Goal: Check status: Check status

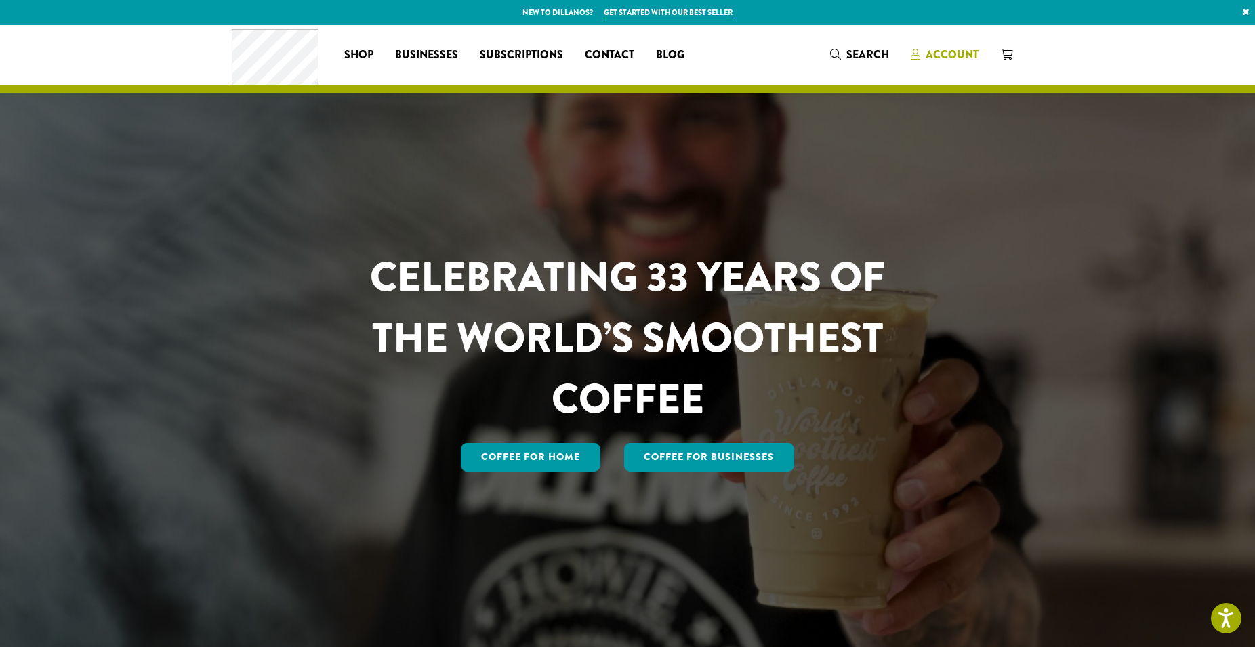
click at [946, 58] on span "Account" at bounding box center [951, 55] width 53 height 16
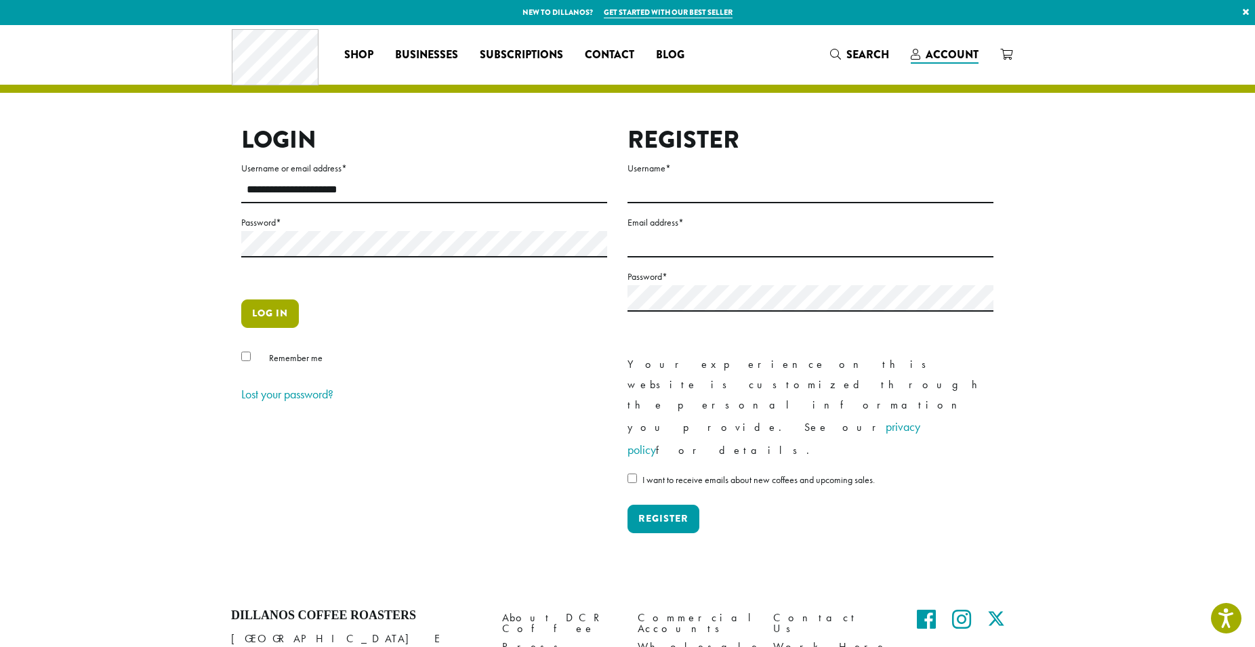
click at [275, 310] on button "Log in" at bounding box center [270, 313] width 58 height 28
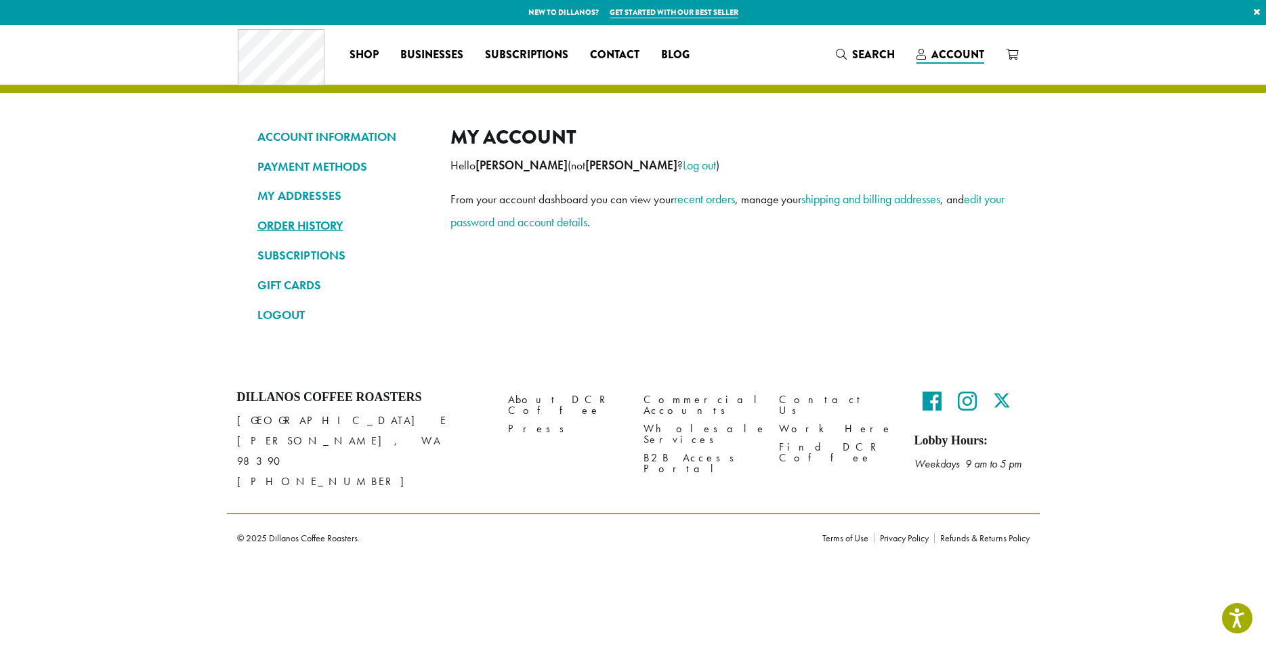
click at [331, 230] on link "ORDER HISTORY" at bounding box center [343, 225] width 173 height 23
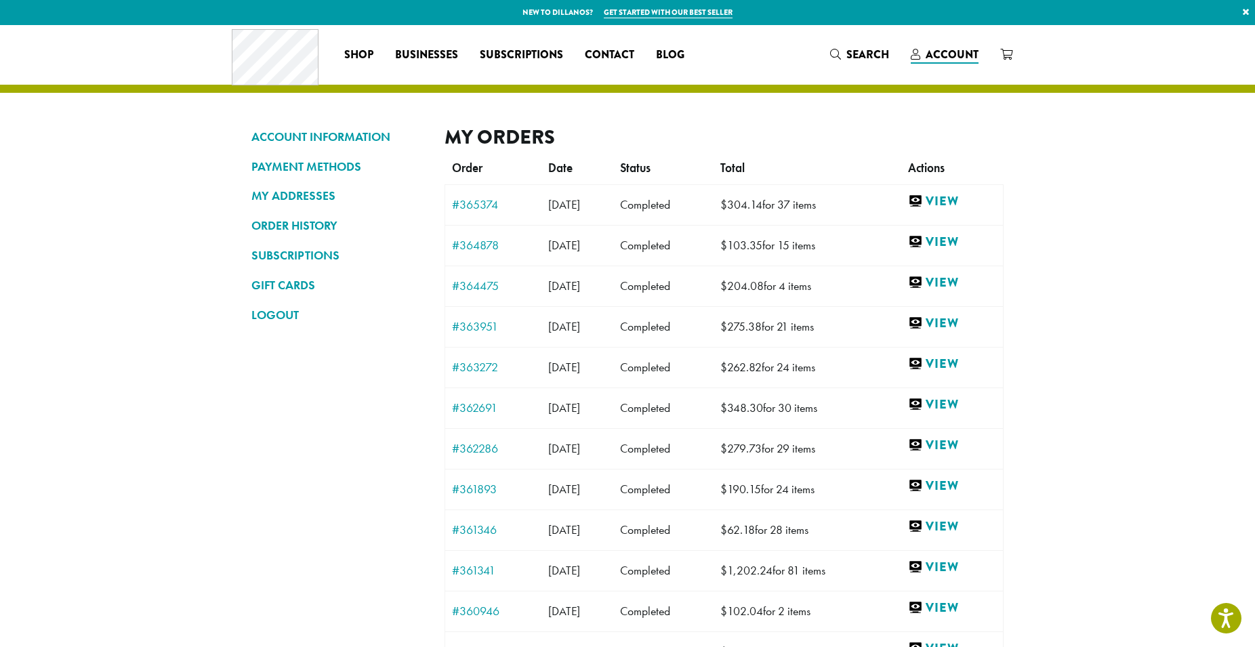
click at [471, 196] on td "#365374" at bounding box center [493, 204] width 97 height 41
click at [467, 209] on link "#365374" at bounding box center [493, 204] width 83 height 12
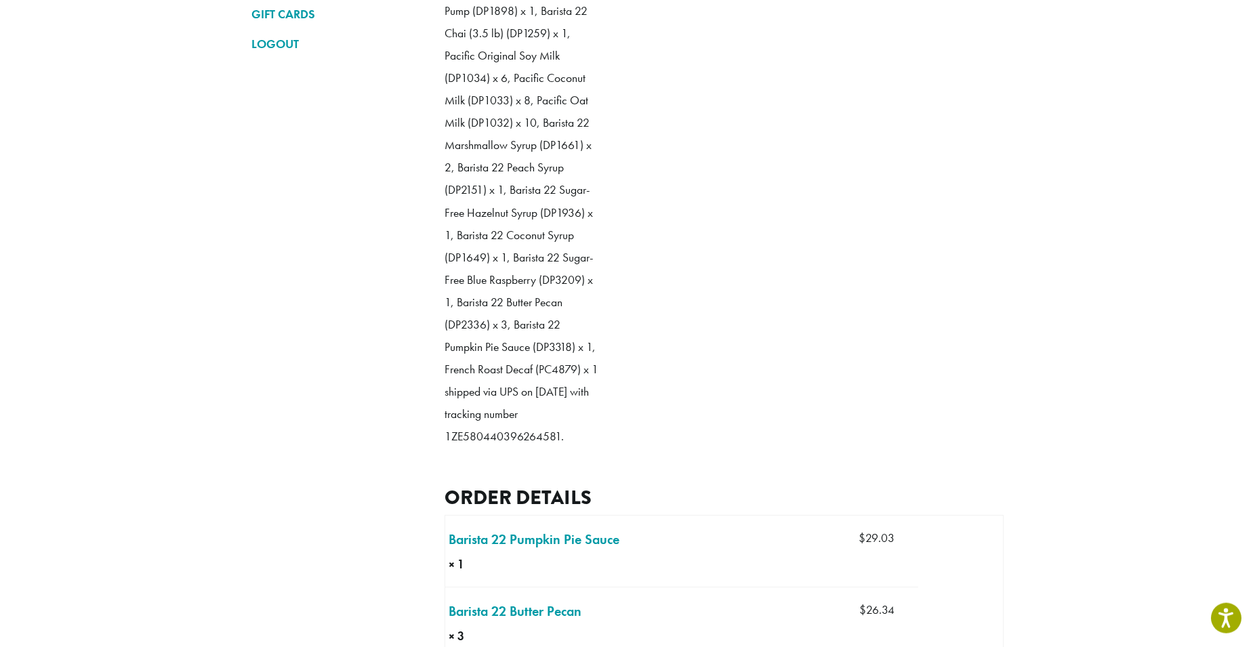
scroll to position [272, 0]
